Goal: Use online tool/utility: Use online tool/utility

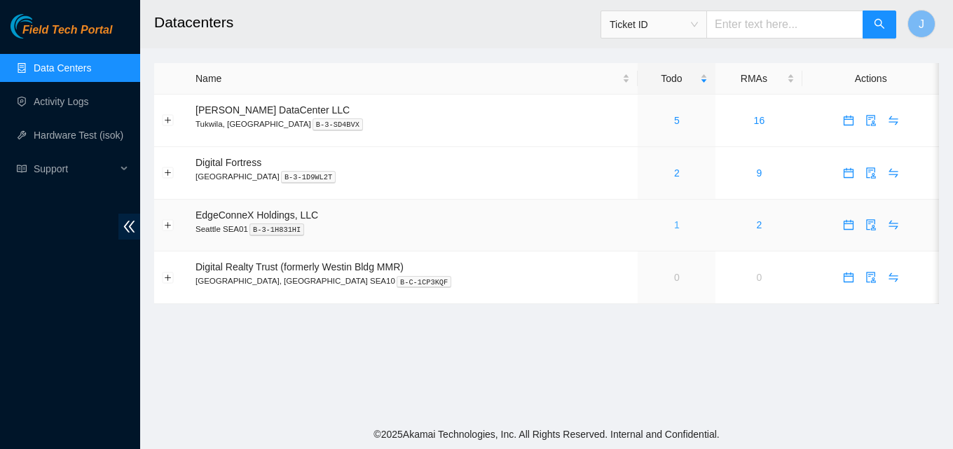
click at [674, 223] on link "1" at bounding box center [677, 224] width 6 height 11
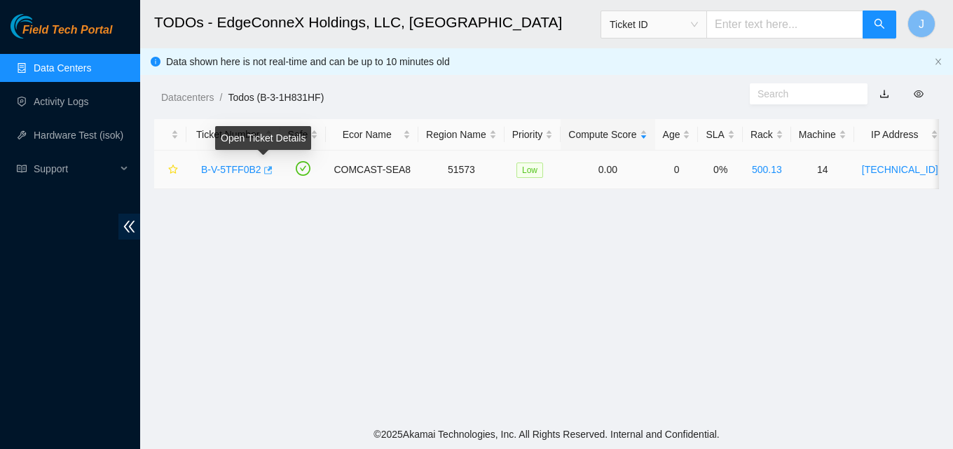
click at [264, 174] on icon "button" at bounding box center [267, 170] width 10 height 10
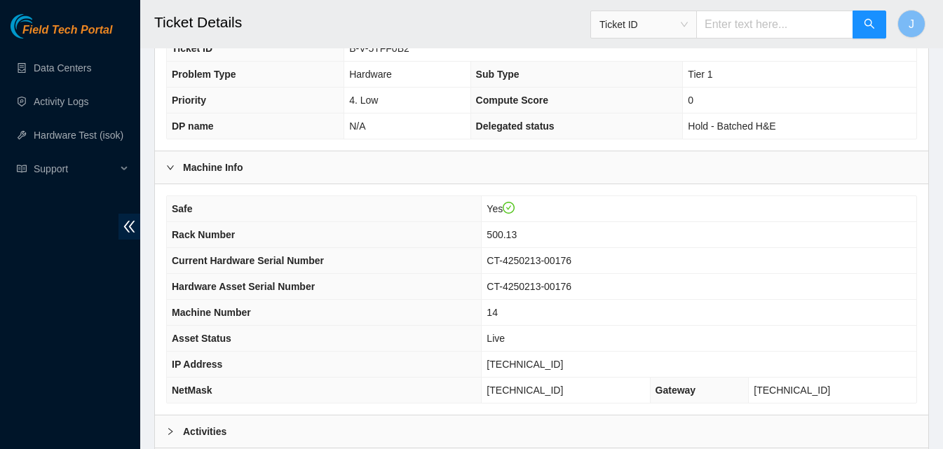
scroll to position [563, 0]
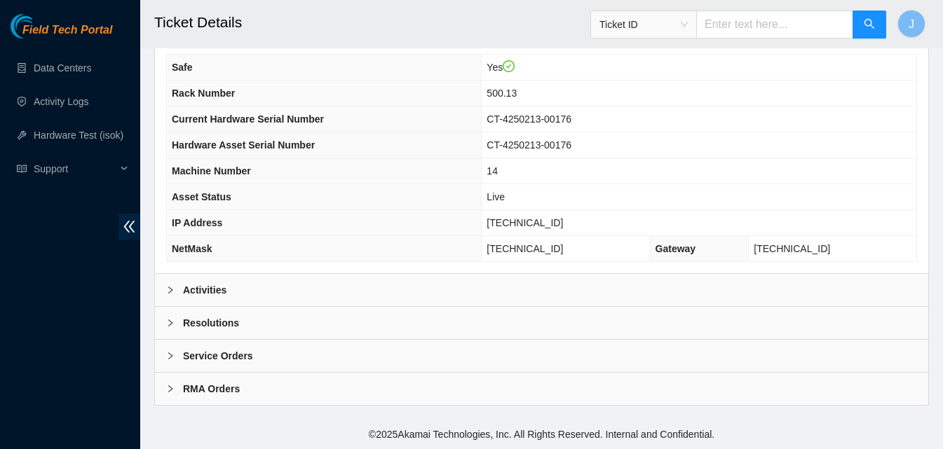
click at [347, 296] on div "Activities" at bounding box center [541, 290] width 773 height 32
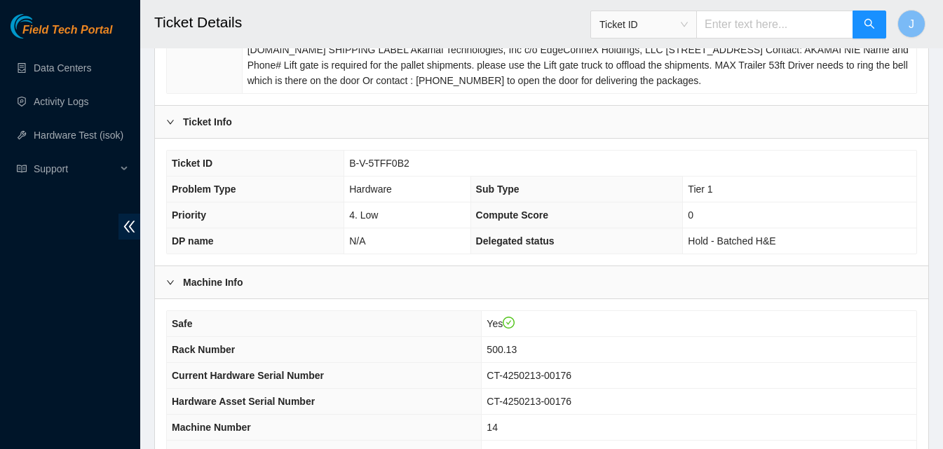
scroll to position [283, 0]
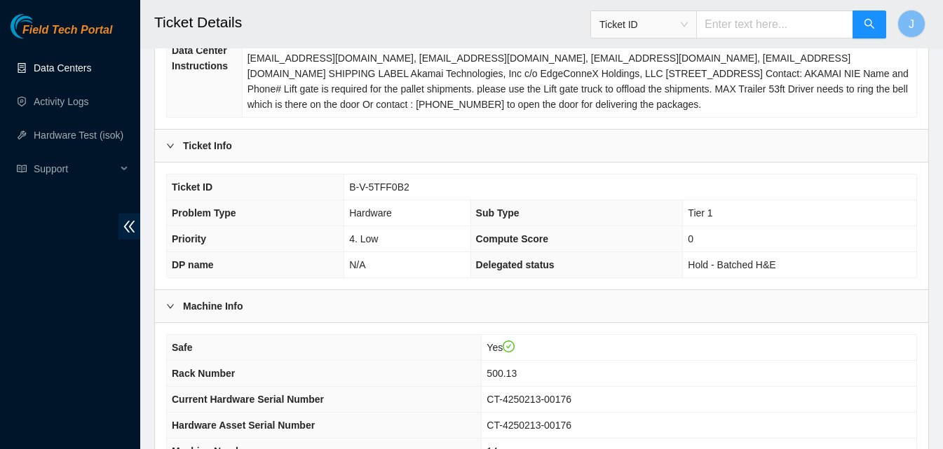
click at [91, 74] on link "Data Centers" at bounding box center [62, 67] width 57 height 11
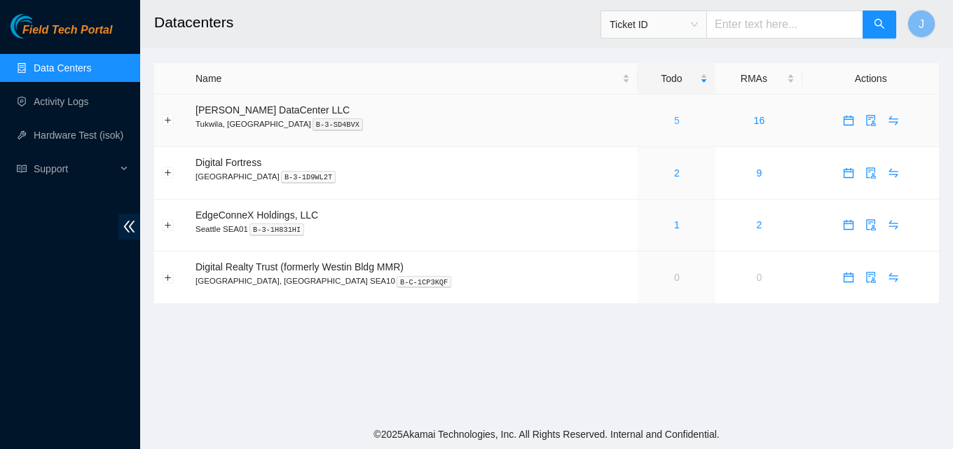
click at [674, 121] on link "5" at bounding box center [677, 120] width 6 height 11
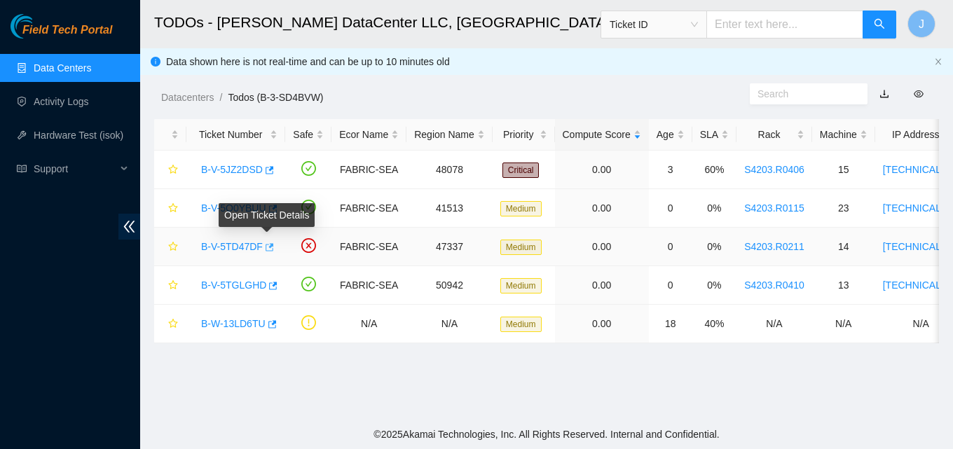
click at [266, 247] on icon "button" at bounding box center [268, 247] width 10 height 10
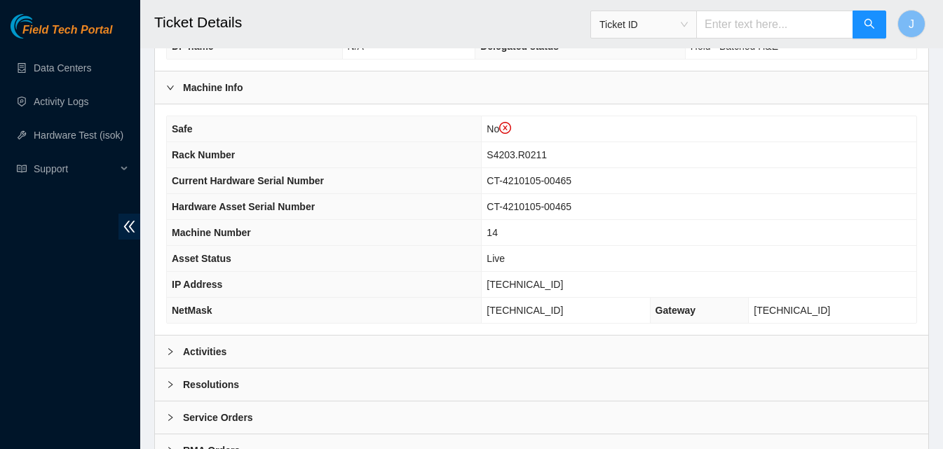
drag, startPoint x: 287, startPoint y: 361, endPoint x: 355, endPoint y: 258, distance: 123.4
click at [294, 350] on div "Activities" at bounding box center [541, 352] width 773 height 32
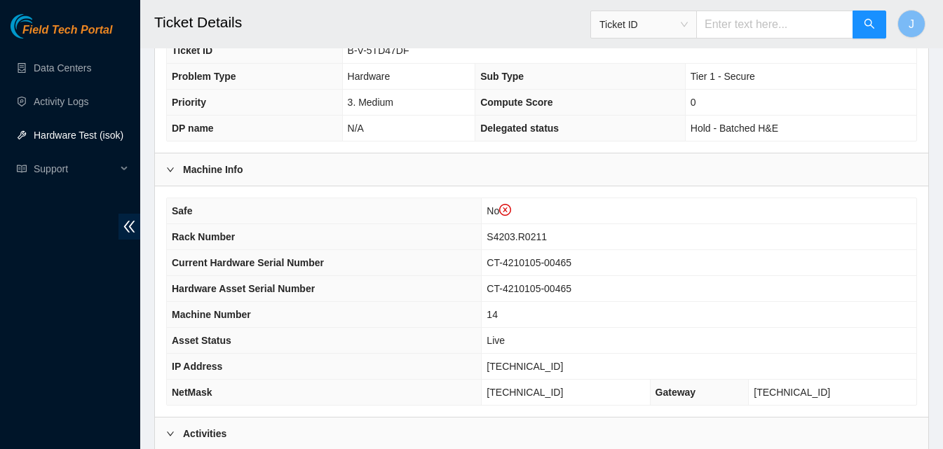
scroll to position [320, 0]
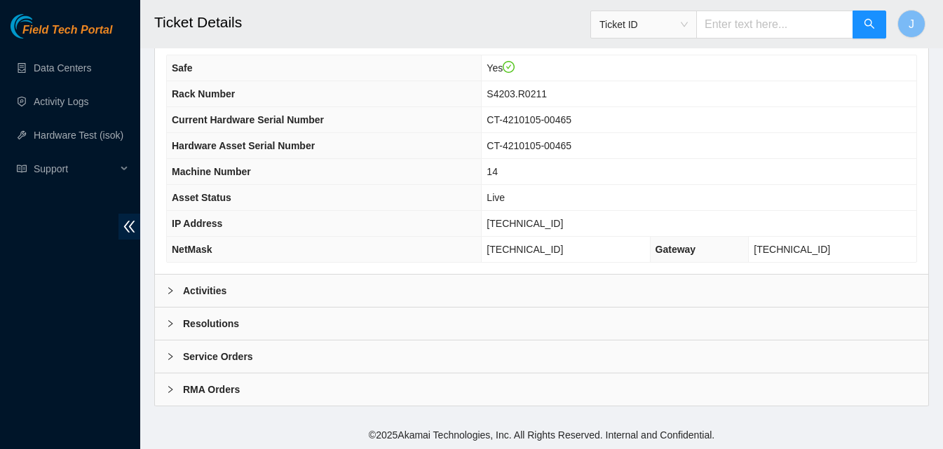
scroll to position [455, 0]
click at [634, 291] on div "Activities" at bounding box center [541, 290] width 773 height 32
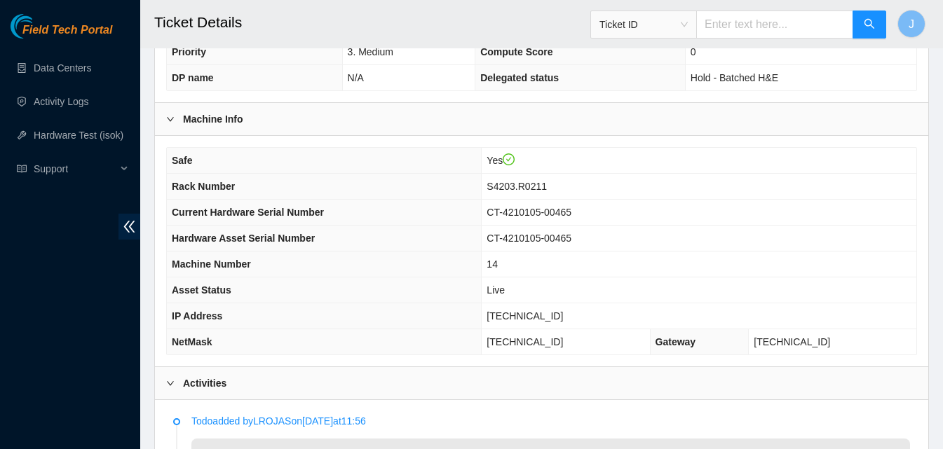
scroll to position [376, 0]
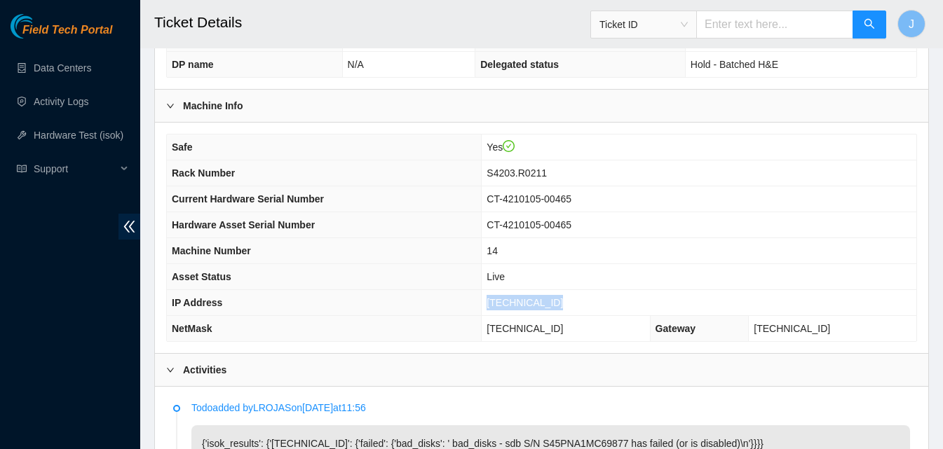
drag, startPoint x: 601, startPoint y: 298, endPoint x: 472, endPoint y: 309, distance: 129.4
click at [472, 309] on tr "IP Address [TECHNICAL_ID]" at bounding box center [541, 303] width 749 height 26
copy tr "[TECHNICAL_ID]"
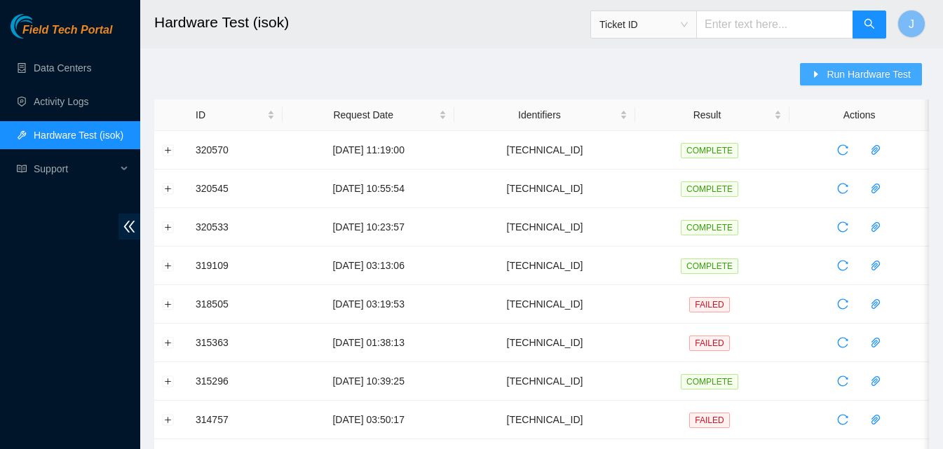
click at [828, 75] on button "Run Hardware Test" at bounding box center [861, 74] width 122 height 22
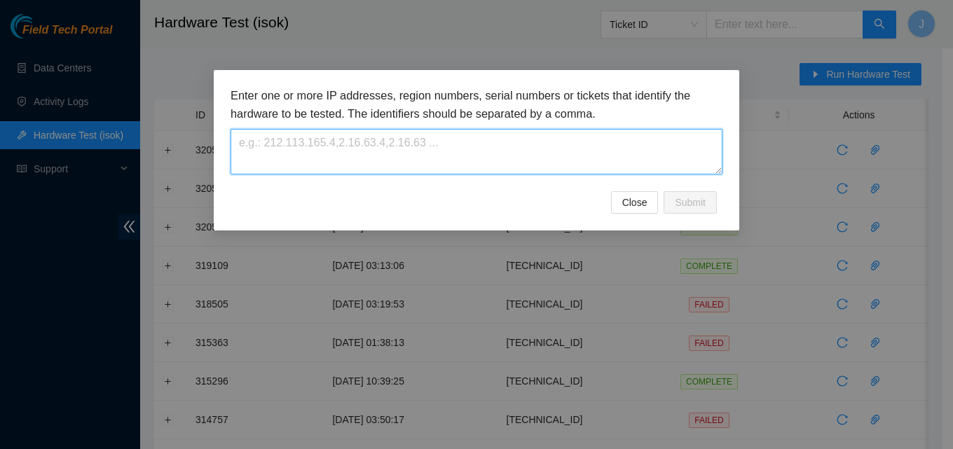
click at [578, 156] on textarea at bounding box center [477, 152] width 492 height 46
paste textarea "[TECHNICAL_ID]"
type textarea "[TECHNICAL_ID]"
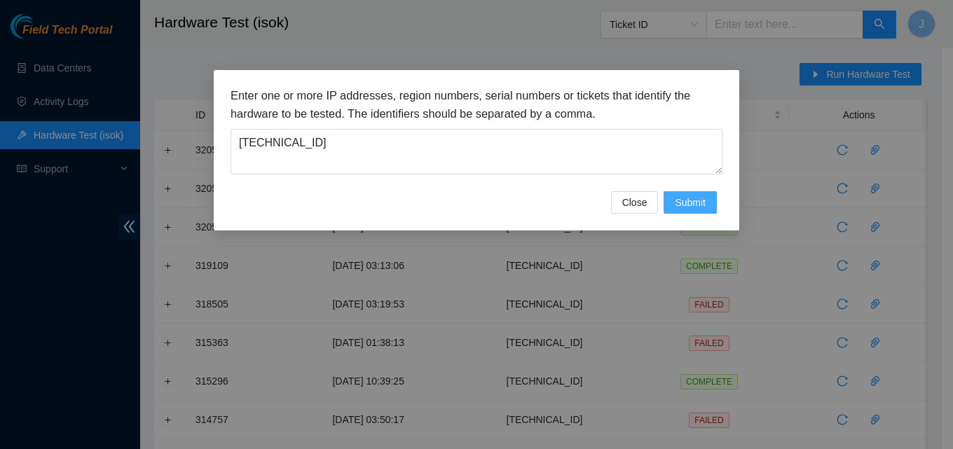
click at [671, 201] on button "Submit" at bounding box center [690, 202] width 53 height 22
